Goal: Communication & Community: Answer question/provide support

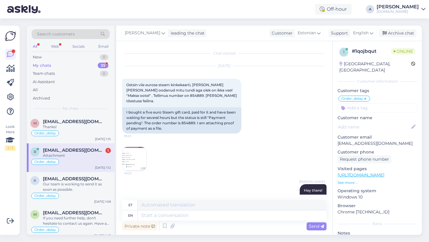
scroll to position [185, 0]
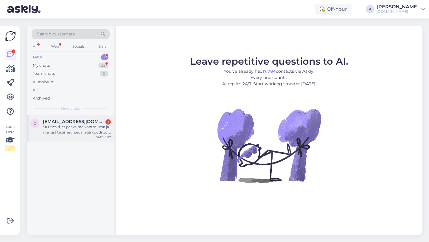
click at [84, 132] on div "Sa ütlesid, et peaksime kontrollima ja me just tegimegi seda, aga koodi pole ve…" at bounding box center [77, 129] width 68 height 11
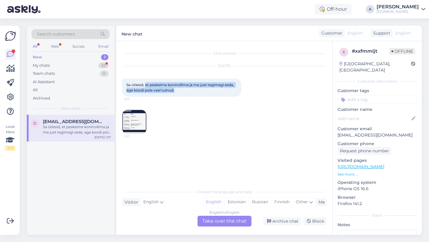
drag, startPoint x: 177, startPoint y: 90, endPoint x: 145, endPoint y: 84, distance: 31.8
click at [145, 84] on div "Sa ütlesid, et peaksime kontrollima ja me just tegimegi seda, aga koodi pole ve…" at bounding box center [181, 88] width 119 height 18
click at [132, 127] on img at bounding box center [134, 122] width 24 height 24
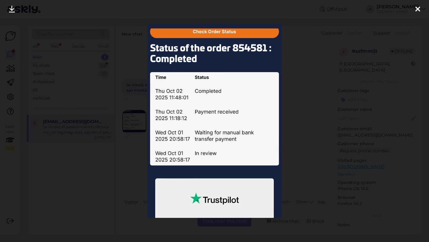
click at [328, 89] on div at bounding box center [214, 121] width 429 height 242
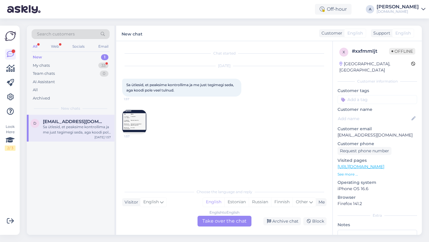
click at [216, 216] on div "English to English Take over the chat" at bounding box center [224, 221] width 54 height 11
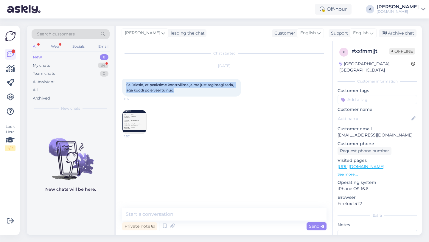
drag, startPoint x: 176, startPoint y: 91, endPoint x: 125, endPoint y: 84, distance: 51.7
click at [125, 84] on div "Sa ütlesid, et peaksime kontrollima ja me just tegimegi seda, aga koodi pole ve…" at bounding box center [181, 88] width 119 height 18
copy span "Sa ütlesid, et peaksime kontrollima ja me just tegimegi seda, aga koodi pole ve…"
click at [157, 132] on div "Oct 5 2025 Sa ütlesid, et peaksime kontrollima ja me just tegimegi seda, aga ko…" at bounding box center [224, 100] width 204 height 81
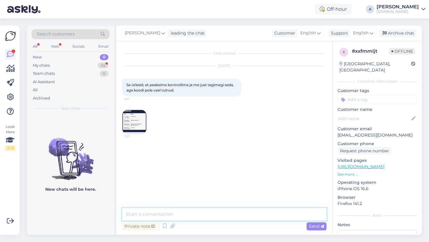
click at [150, 217] on textarea at bounding box center [224, 214] width 204 height 13
type textarea "Hey there!"
type textarea "I can see internlally that the order was completed."
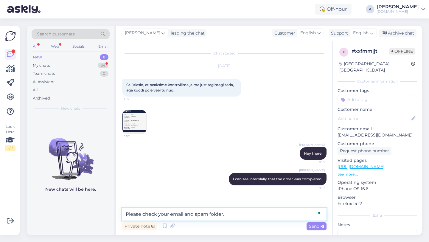
type textarea "Please check your email and spam folder."
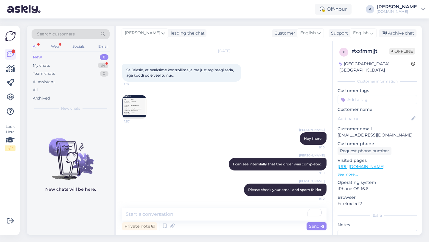
click at [359, 95] on input at bounding box center [377, 99] width 80 height 9
type input "orde"
click at [385, 113] on span "Order_delay" at bounding box center [377, 115] width 22 height 4
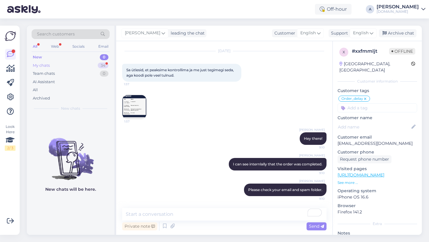
click at [93, 66] on div "My chats 34" at bounding box center [71, 65] width 78 height 8
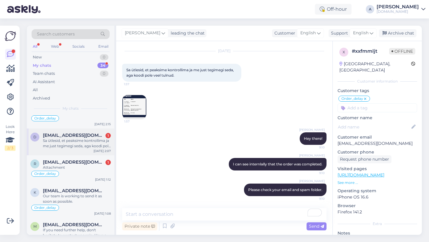
scroll to position [33, 0]
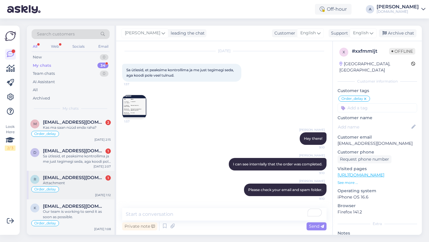
click at [73, 181] on div "Attachment" at bounding box center [77, 182] width 68 height 5
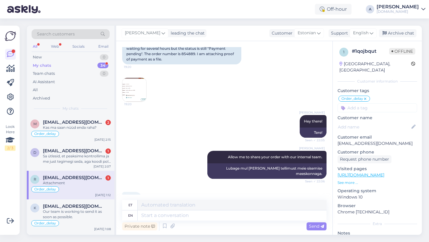
scroll to position [185, 0]
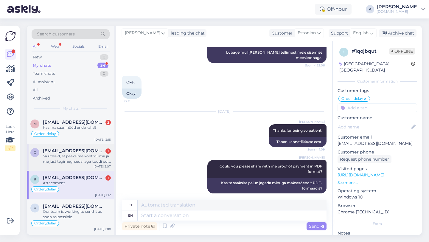
click at [89, 155] on div "Sa ütlesid, et peaksime kontrollima ja me just tegimegi seda, aga koodi pole ve…" at bounding box center [77, 158] width 68 height 11
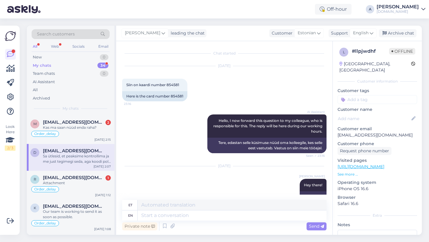
scroll to position [169, 0]
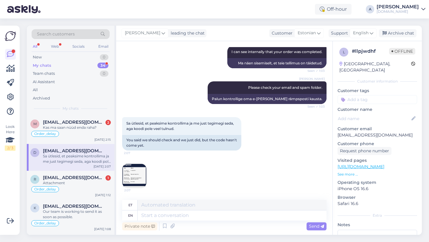
click at [135, 175] on img at bounding box center [134, 176] width 24 height 24
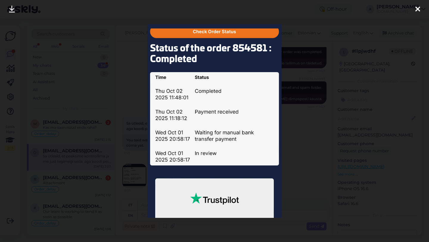
click at [412, 11] on div at bounding box center [418, 9] width 12 height 19
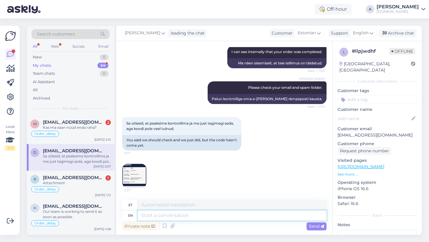
click at [145, 214] on textarea at bounding box center [232, 215] width 189 height 10
type textarea "Plese share"
type textarea "Palun"
type textarea "Plese share with"
type textarea "Palun jaga"
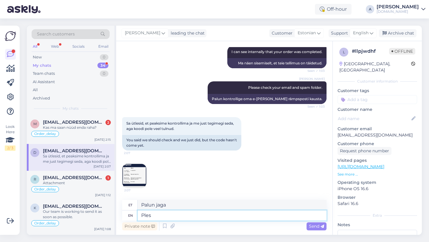
type textarea "Ple"
type textarea "Palun"
type textarea "Please share with"
type textarea "Palun jaga"
type textarea "Please share with me p"
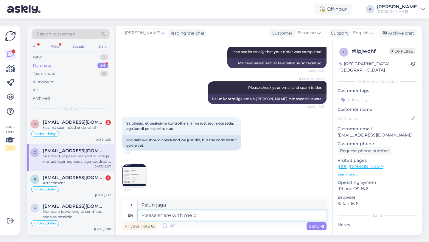
type textarea "Palun jagage"
type textarea "Please share with me pro"
type textarea "Palun jaga minuga"
type textarea "Please share with me prood"
type textarea "Palun jaga minuga uhkust"
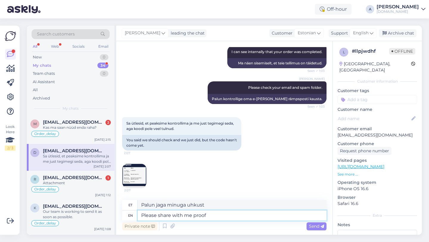
type textarea "Please share with me proof"
type textarea "Palun jaga minuga tõestust"
type textarea "Please share with me proof of pau"
type textarea "Palun jaga minuga tõendit"
type textarea "Please share with me proof of payment i"
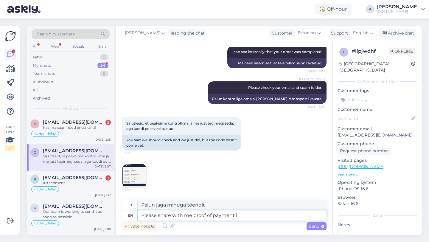
type textarea "Palun jagage minuga maksetõendit"
type textarea "Please share with me proof of payment in PDF form"
type textarea "Palun jagage minuga maksetõendit PDF-vormingus"
type textarea "Please share with me proof of payment in PDF format."
type textarea "Palun jagage minuga maksetõendit PDF-vormingus."
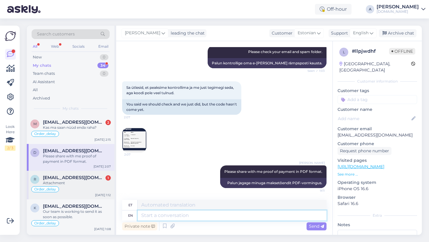
scroll to position [0, 0]
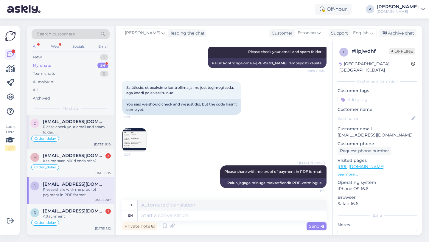
click at [67, 132] on div "Please check your email and spam folder." at bounding box center [77, 129] width 68 height 11
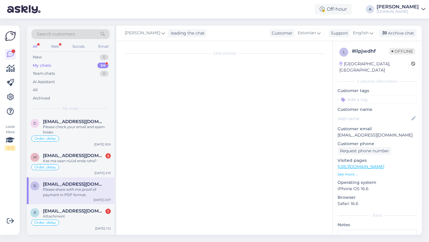
scroll to position [15, 0]
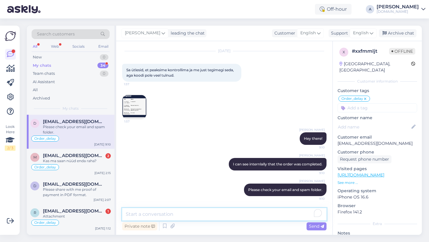
click at [141, 217] on textarea "To enrich screen reader interactions, please activate Accessibility in Grammarl…" at bounding box center [224, 214] width 204 height 13
type textarea "Please share with me proof of payment in PDF format."
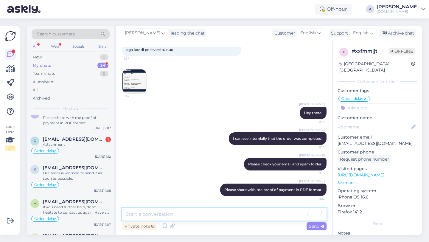
scroll to position [71, 0]
click at [71, 148] on div "Order_delay" at bounding box center [70, 150] width 80 height 7
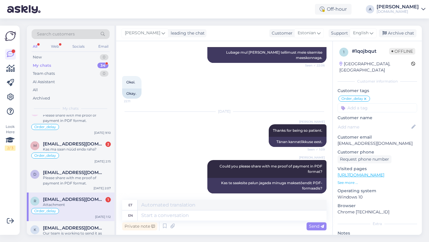
scroll to position [6, 0]
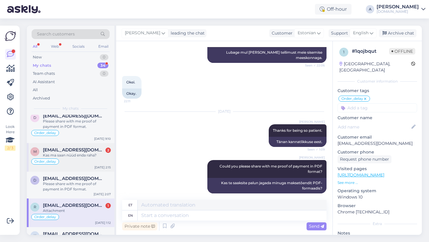
click at [74, 150] on span "[EMAIL_ADDRESS][DOMAIN_NAME]" at bounding box center [74, 149] width 62 height 5
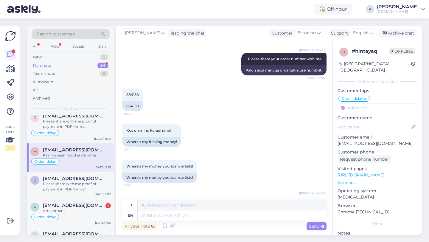
scroll to position [572, 0]
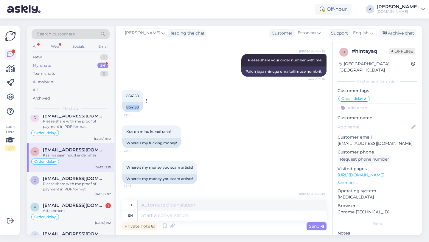
drag, startPoint x: 139, startPoint y: 101, endPoint x: 126, endPoint y: 101, distance: 13.4
click at [126, 102] on div "854158" at bounding box center [132, 107] width 21 height 10
copy div "854158"
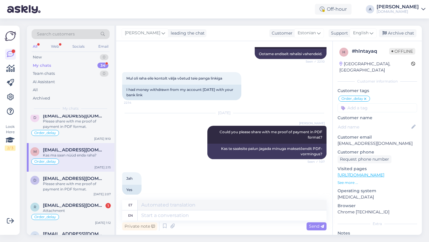
scroll to position [903, 0]
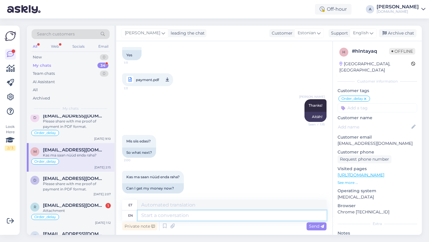
click at [153, 212] on textarea at bounding box center [232, 215] width 189 height 10
type textarea "I can"
type textarea "Mina"
type textarea "I can see"
type textarea "Ma saan"
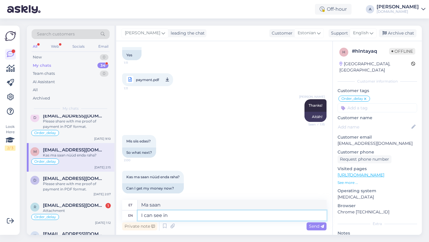
type textarea "I can see int"
type textarea "Ma näen"
type textarea "I can see internally that"
type textarea "Ma näen sisemiselt"
type textarea "I can see internally that your"
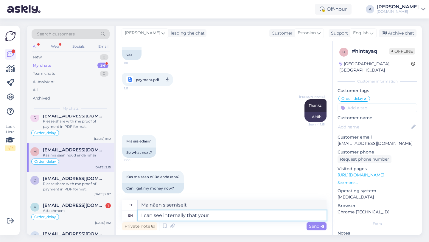
type textarea "Ma näen seda sisemiselt"
type textarea "I can see internally that your orde"
type textarea "Ma näen sisemiselt, et sinu"
type textarea "I can see internally that your order was"
type textarea "Ma näen sisemiselt, et teie tellimus"
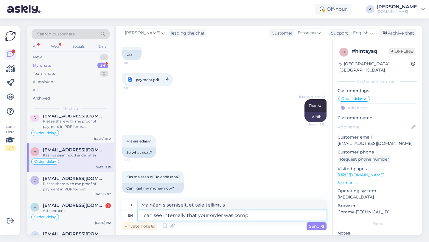
type textarea "I can see internally that your order was compl"
type textarea "Ma näen sisemiselt, et teie tellimus oli"
type textarea "I can see internally that your order was completed."
type textarea "Ma näen sisemiselt, et teie tellimus on täidetud."
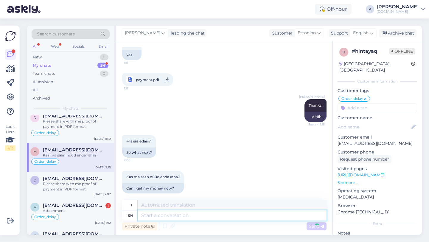
scroll to position [938, 0]
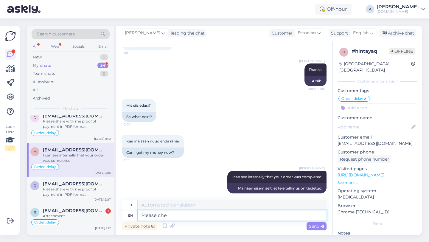
type textarea "Please chec"
type textarea "Palun"
type textarea "Please check your"
type textarea "Palun kontrollige"
type textarea "Please check your emai"
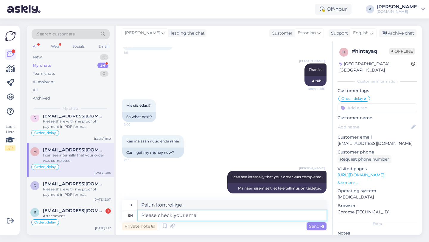
type textarea "Palun kontrollige oma"
type textarea "Please check your email and"
type textarea "Palun kontrollige oma e-posti"
type textarea "Please check your email and s"
type textarea "Palun kontrollige oma e-posti ja"
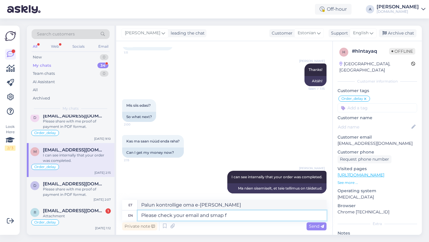
type textarea "Please check your email and smap fo"
type textarea "Palun kontrollige oma e-posti ja SMAP-i"
type textarea "Please check your email and spam fo"
type textarea "Palun kontrollige oma e-posti ja rämpsposti"
type textarea "Please check your email and spam folder."
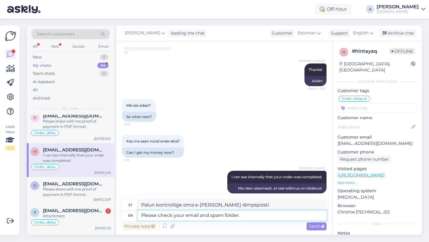
type textarea "Palun kontrollige oma e-posti ja rämpsposti kausta."
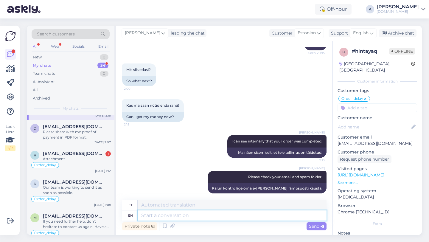
scroll to position [63, 0]
click at [66, 151] on span "[EMAIL_ADDRESS][DOMAIN_NAME]" at bounding box center [74, 152] width 62 height 5
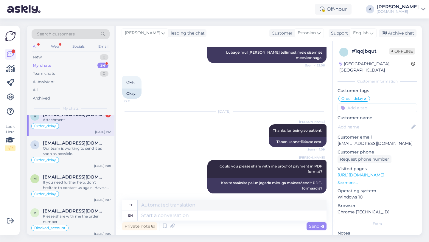
scroll to position [0, 0]
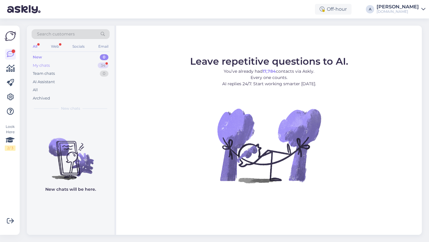
click at [102, 65] on div "34" at bounding box center [103, 66] width 11 height 6
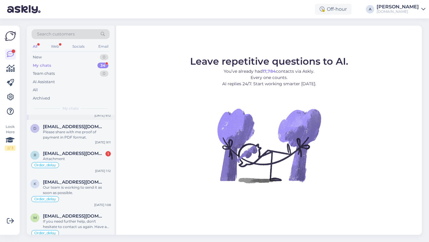
scroll to position [63, 0]
click at [95, 156] on div "Attachment" at bounding box center [77, 158] width 68 height 5
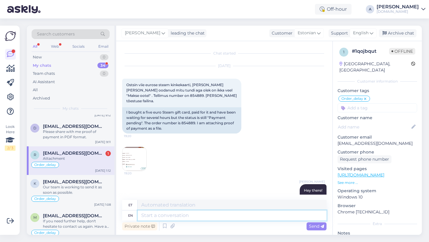
click at [159, 216] on textarea at bounding box center [232, 215] width 189 height 10
type textarea "H"
type textarea "I got"
type textarea "Mina"
type textarea "I got a bo"
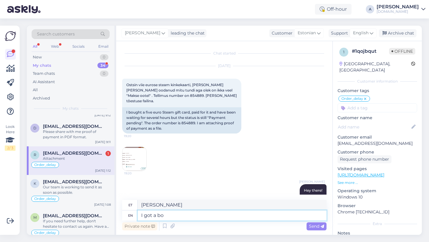
type textarea "Ma sain a"
type textarea "I got a notific"
type textarea "Sain teate"
type textarea "I got a notification on your ch"
type textarea "Sain teie kohta teate"
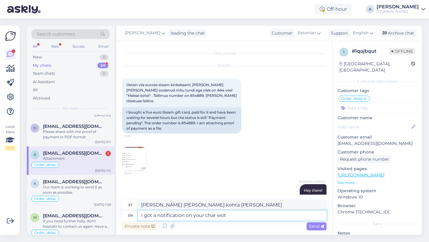
type textarea "I got a notification on your char woth"
type textarea "Sain su tegelase kohta teate"
type textarea "I got a notification on your char withoudht the"
type textarea "Sain teie tegelase kohta teate ilma selleta"
type textarea "I got a notification on your char withoudht the file"
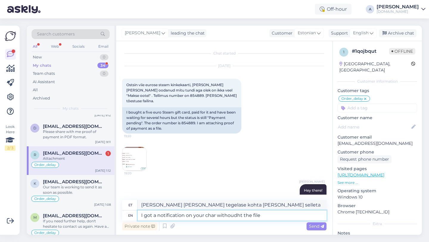
type textarea "Sain teate teie tegelase kohta ilma failita"
click at [242, 218] on textarea "I got a notification on your char withoudht the file" at bounding box center [232, 215] width 189 height 10
type textarea "I got a notification on your char with the file"
type textarea "Sain teie tegelase kohta teate ilma failita"
type textarea "I got a notification on your char with no the file"
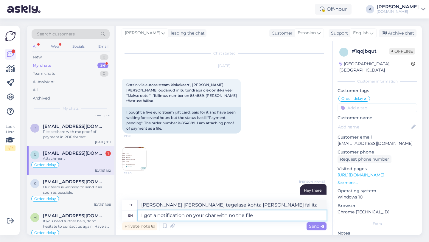
click at [256, 216] on textarea "I got a notification on your char with no the file" at bounding box center [232, 215] width 189 height 10
type textarea "Sain teie tegelase kohta teate, millel pole faili."
click at [244, 215] on textarea "I got a notification on your char with no the file" at bounding box center [232, 215] width 189 height 10
type textarea "I got a notification on your char with no PDF file"
click at [265, 218] on textarea "I got a notification on your char with no PDF file" at bounding box center [232, 215] width 189 height 10
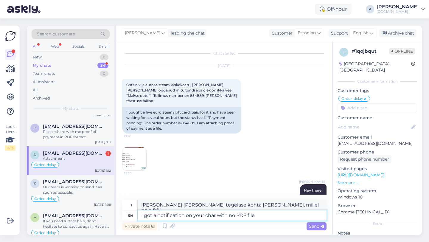
type textarea "Sain teie tegelase kohta teate ilma PDF-failita"
type textarea "I got a notification on your char with no PDF file."
type textarea "Sain teie tegelase kohta teate, millel pole PDF-faili."
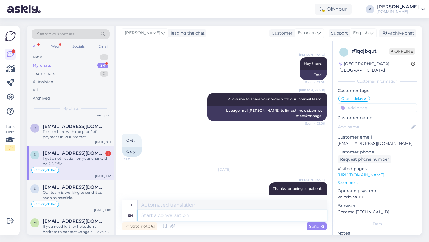
scroll to position [221, 0]
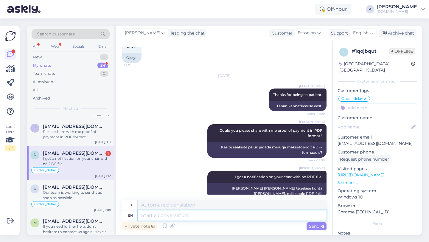
click at [183, 219] on textarea at bounding box center [232, 215] width 189 height 10
type textarea "Please"
type textarea "Palun"
type textarea "Please send ir"
type textarea "Palun saatke"
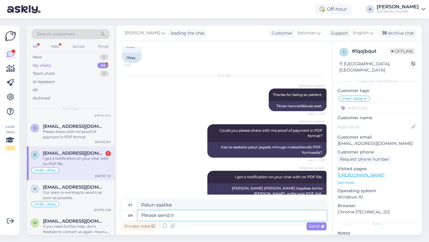
type textarea "Please send ir"
type textarea "Palun saatke see"
type textarea "Please send it over"
type textarea "Palun saatke see üle"
type textarea "Please send it over here."
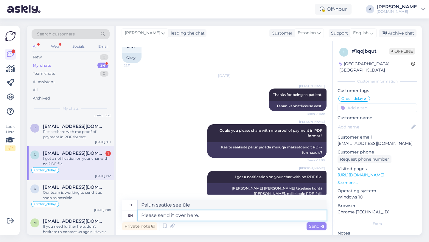
type textarea "Palun saatke see siia."
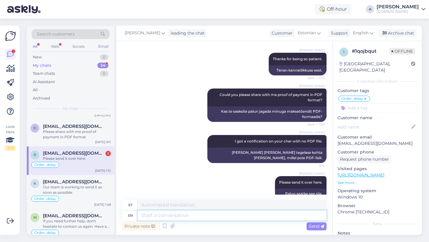
scroll to position [0, 0]
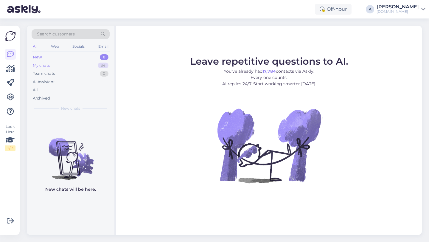
click at [83, 66] on div "My chats 34" at bounding box center [71, 65] width 78 height 8
